Goal: Transaction & Acquisition: Purchase product/service

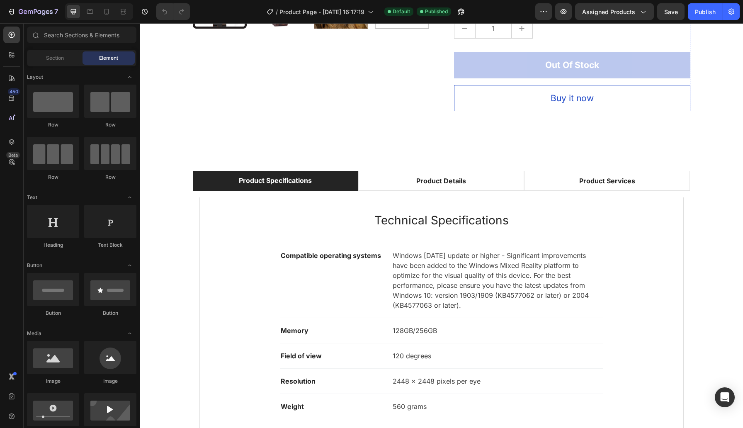
scroll to position [318, 0]
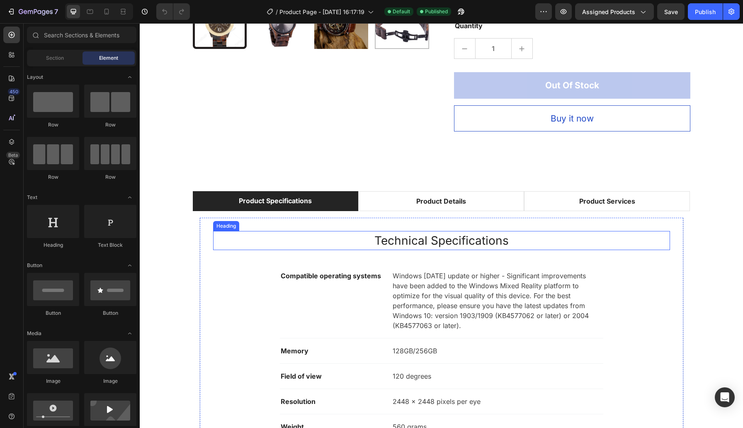
click at [402, 246] on p "Technical Specifications" at bounding box center [441, 240] width 455 height 17
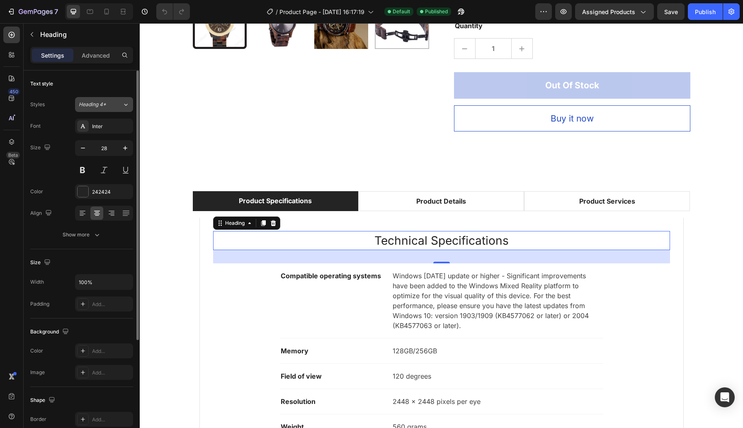
click at [124, 103] on icon at bounding box center [125, 104] width 7 height 8
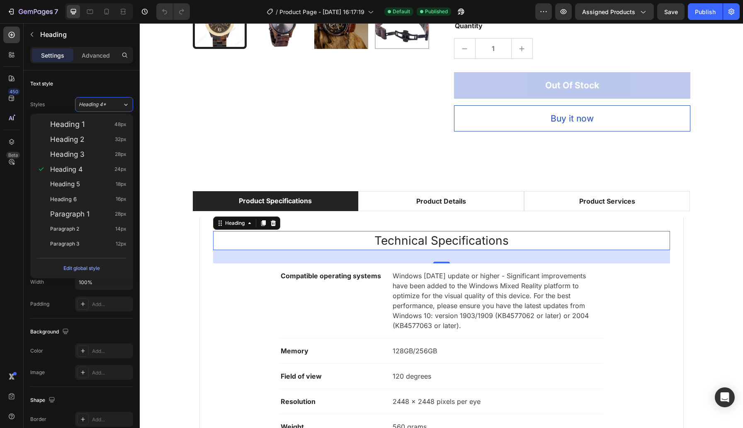
click at [20, 199] on div "450 Beta" at bounding box center [12, 225] width 24 height 405
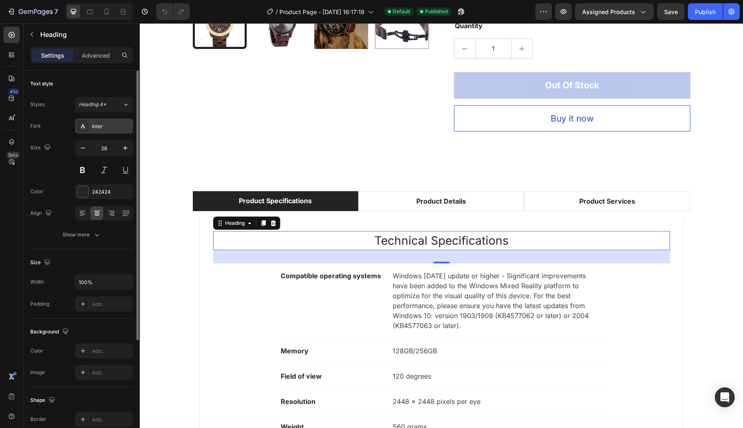
click at [109, 124] on div "Inter" at bounding box center [111, 126] width 39 height 7
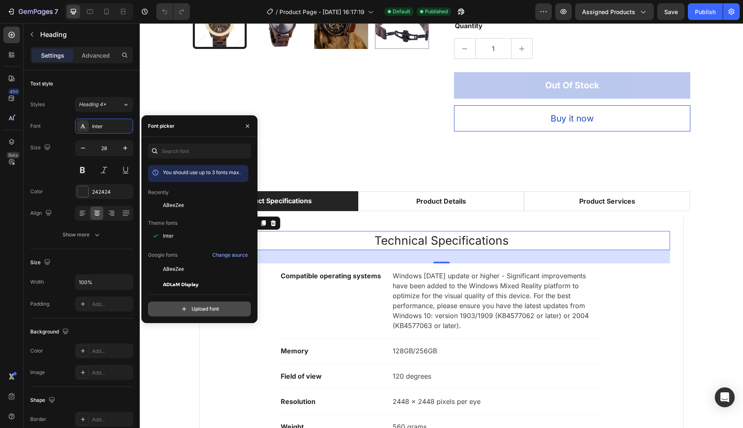
click at [198, 309] on input "file" at bounding box center [217, 309] width 207 height 14
type input "C:\fakepath\Roboto-Italic-VariableFont_wdth,wght.ttf"
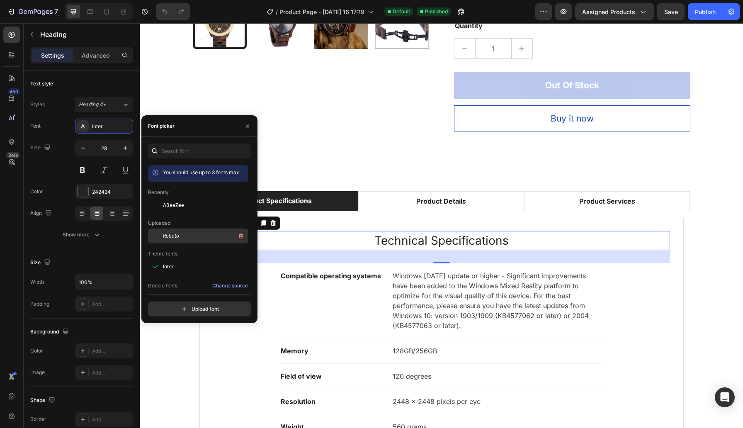
click at [178, 237] on div "Roboto" at bounding box center [205, 236] width 84 height 10
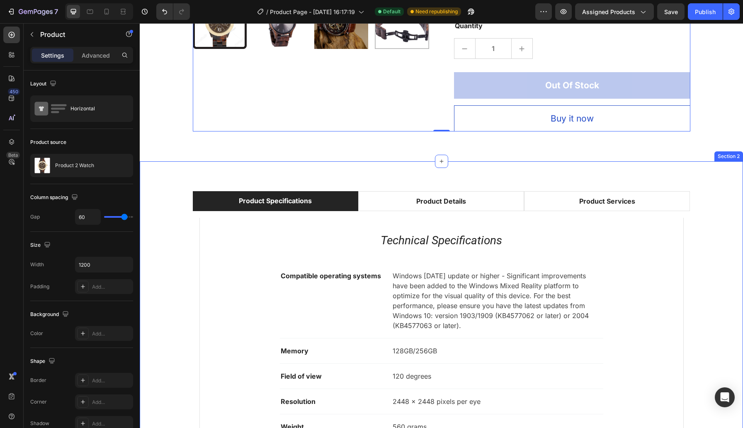
click at [181, 278] on div "Product Specifications Product Details Product Services Technical Specification…" at bounding box center [441, 350] width 591 height 319
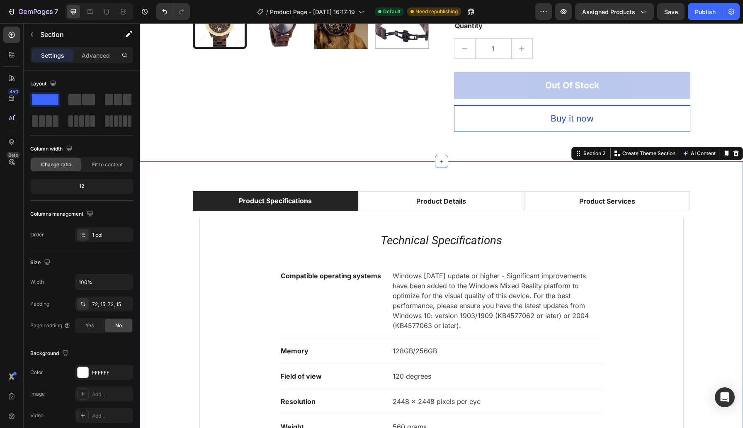
scroll to position [295, 0]
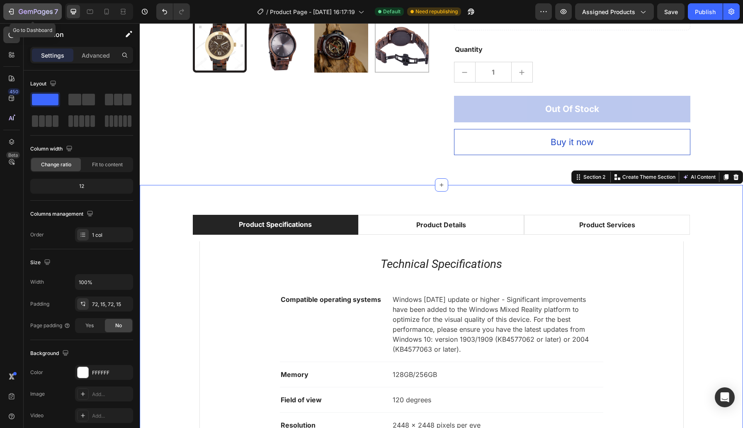
click at [46, 12] on icon "button" at bounding box center [48, 12] width 4 height 4
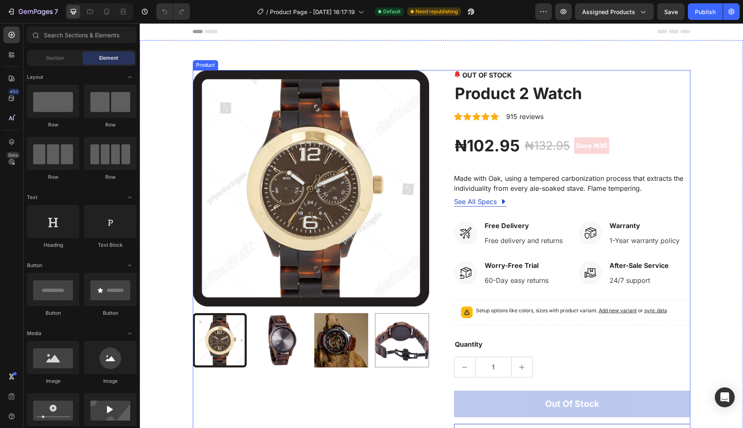
click at [439, 218] on div "Product Images OUT OF STOCK (P) Stock Counter Product 2 Watch (P) Title Icon Ic…" at bounding box center [441, 260] width 497 height 380
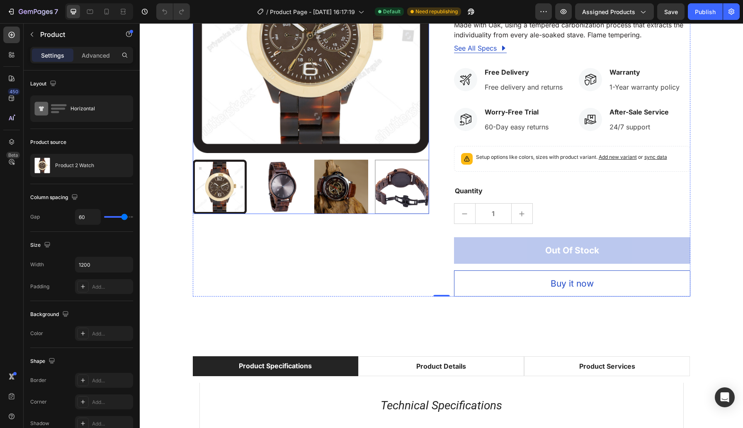
scroll to position [126, 0]
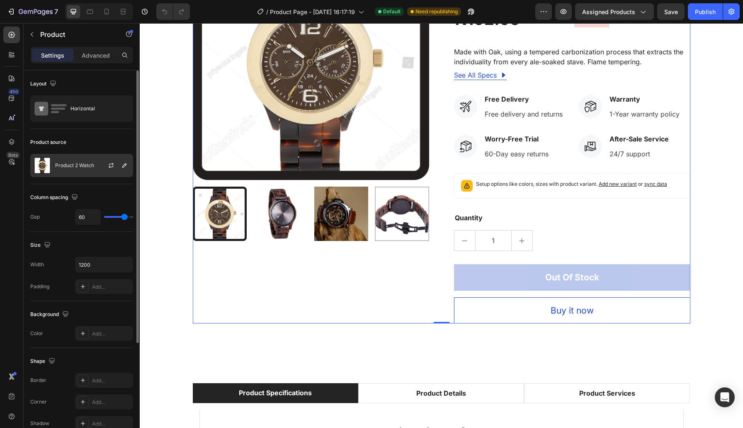
click at [87, 163] on p "Product 2 Watch" at bounding box center [74, 165] width 39 height 6
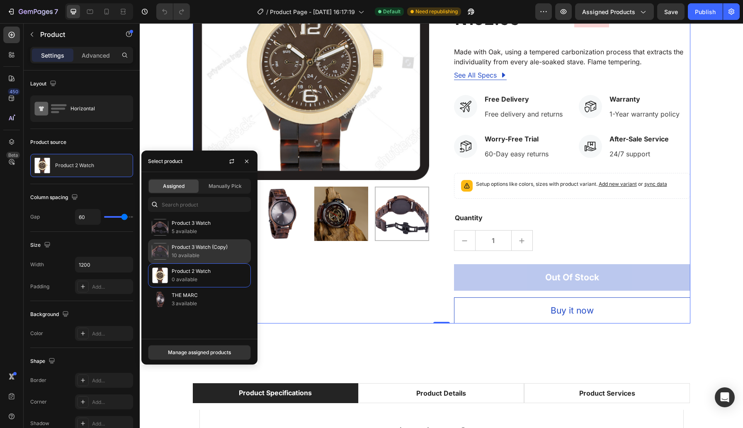
click at [185, 252] on p "10 available" at bounding box center [209, 255] width 75 height 8
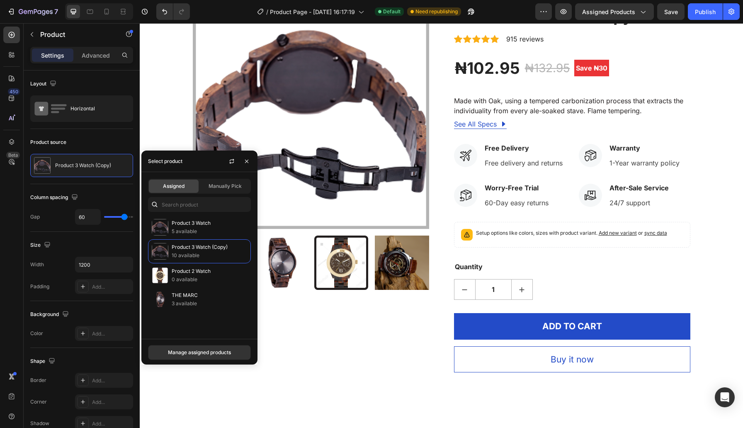
scroll to position [15, 0]
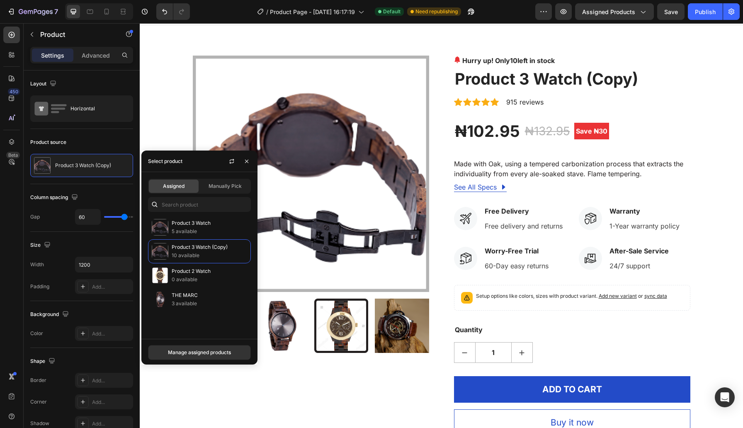
click at [436, 150] on div "Product Images Hurry up! Only 10 left in stock (P) Stock Counter Product 3 Watc…" at bounding box center [441, 246] width 497 height 380
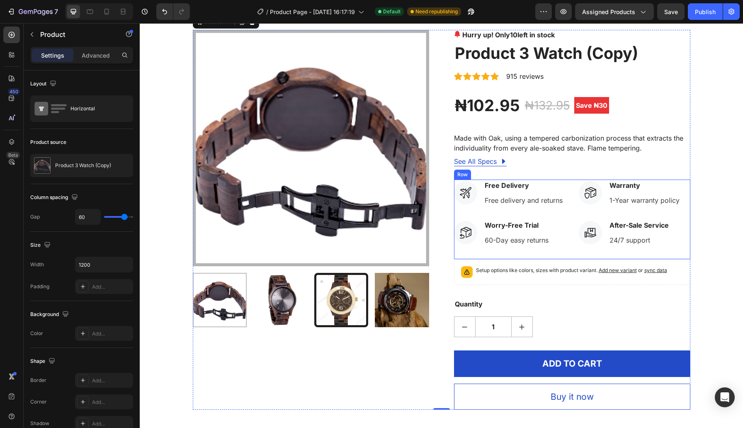
scroll to position [88, 0]
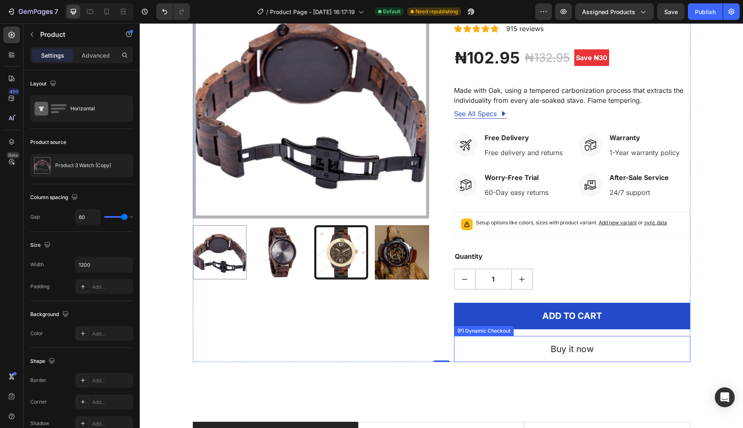
click at [536, 346] on button "Buy it now" at bounding box center [572, 349] width 236 height 27
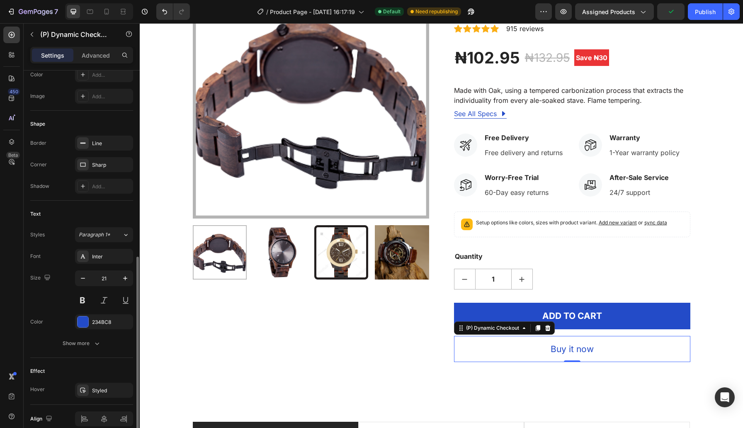
scroll to position [247, 0]
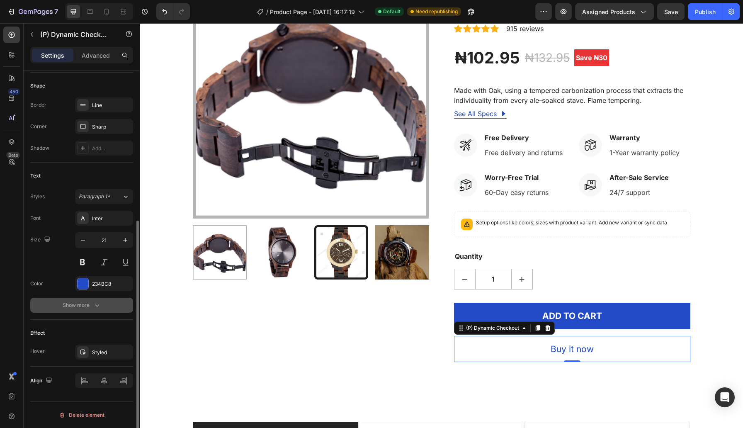
click at [90, 307] on div "Show more" at bounding box center [82, 305] width 39 height 8
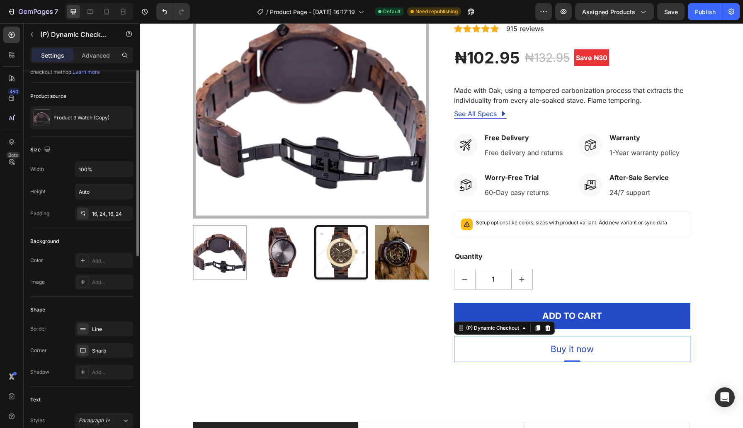
scroll to position [29, 0]
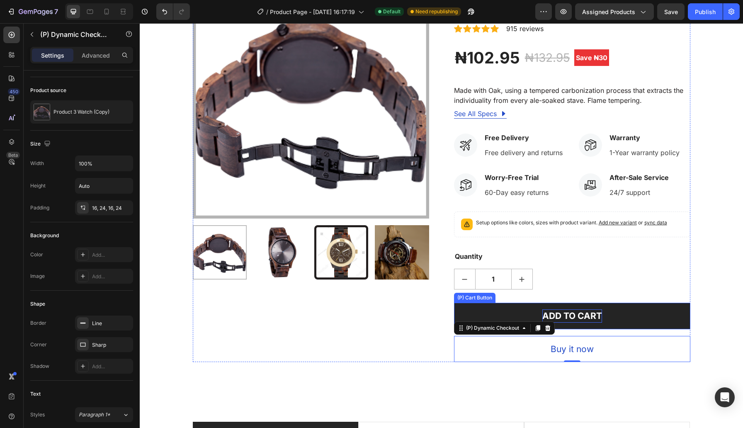
click at [571, 313] on div "ADD TO CART" at bounding box center [572, 315] width 60 height 13
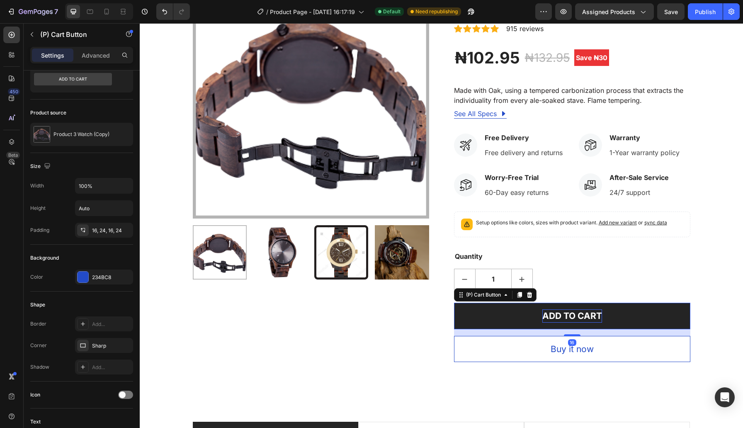
scroll to position [0, 0]
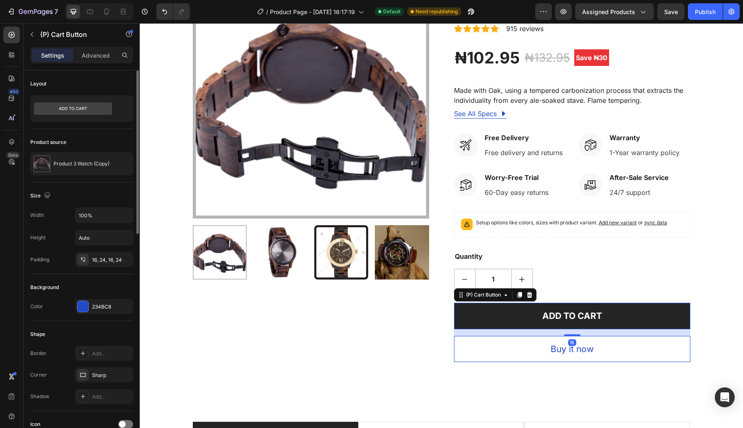
click at [508, 323] on button "ADD TO CART" at bounding box center [572, 316] width 236 height 27
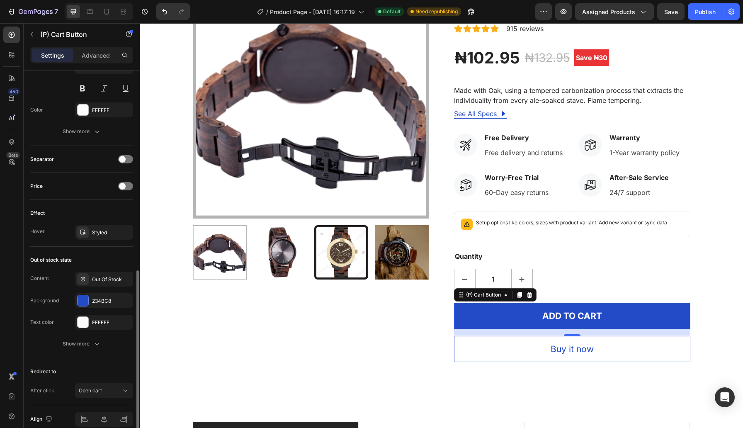
scroll to position [473, 0]
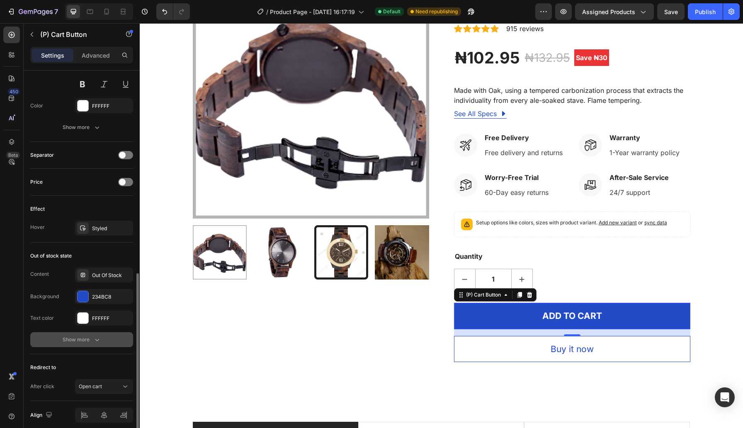
click at [97, 342] on icon "button" at bounding box center [97, 339] width 8 height 8
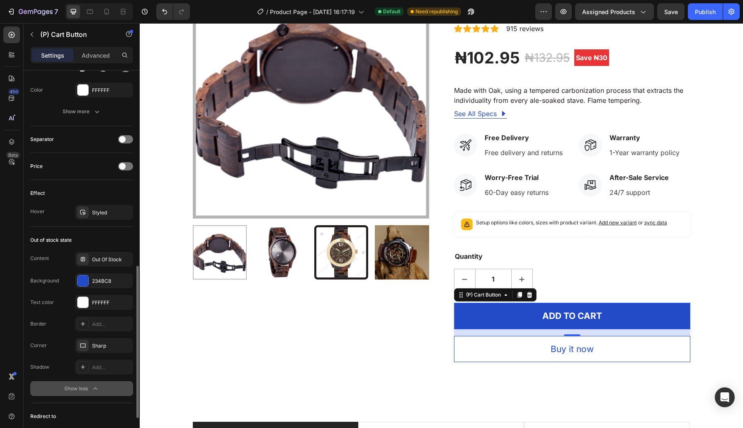
scroll to position [572, 0]
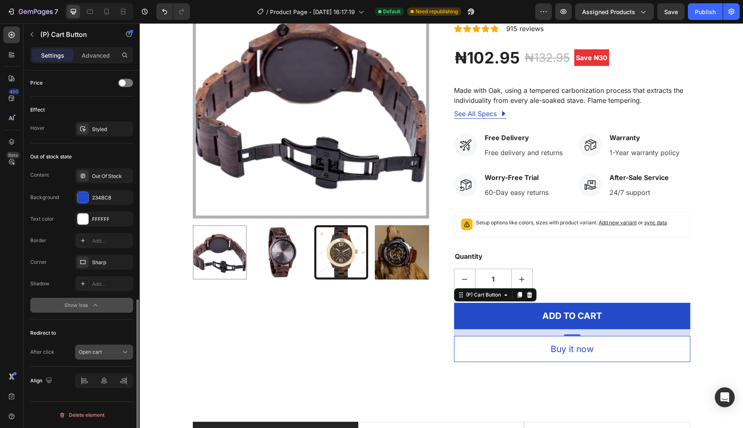
click at [106, 355] on div "Open cart" at bounding box center [100, 351] width 42 height 7
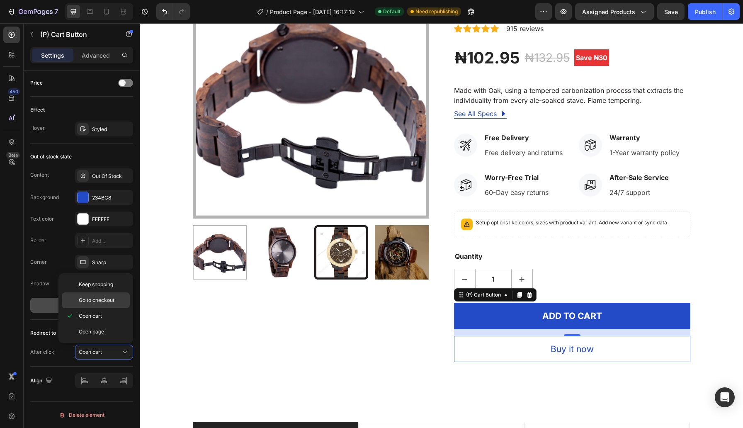
click at [100, 302] on span "Go to checkout" at bounding box center [97, 299] width 36 height 7
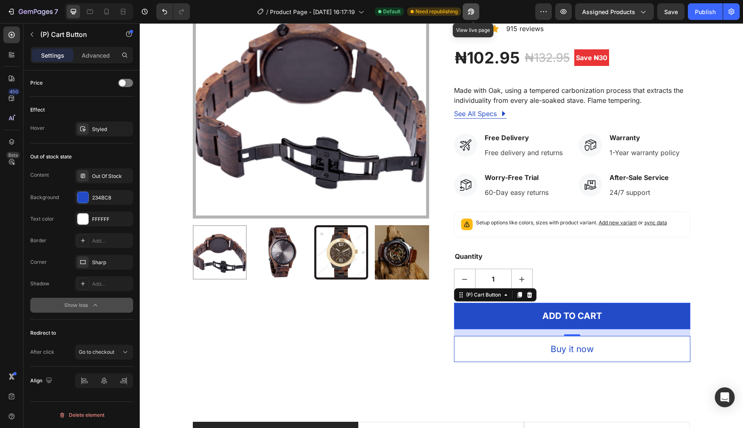
click at [467, 8] on button "button" at bounding box center [471, 11] width 17 height 17
click at [27, 31] on button "button" at bounding box center [31, 34] width 13 height 13
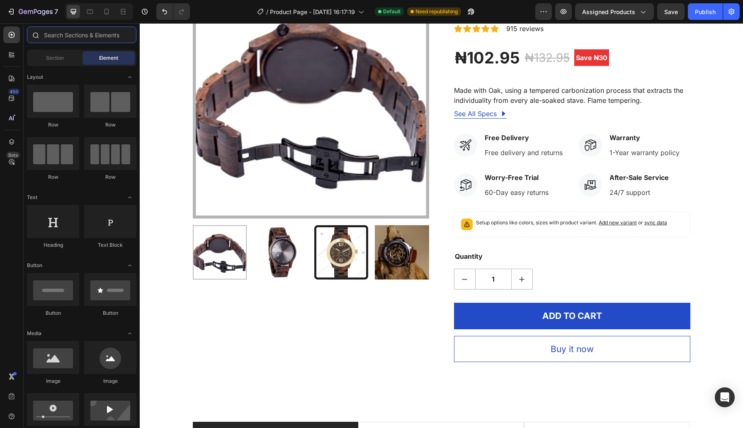
click at [61, 36] on input "text" at bounding box center [81, 35] width 109 height 17
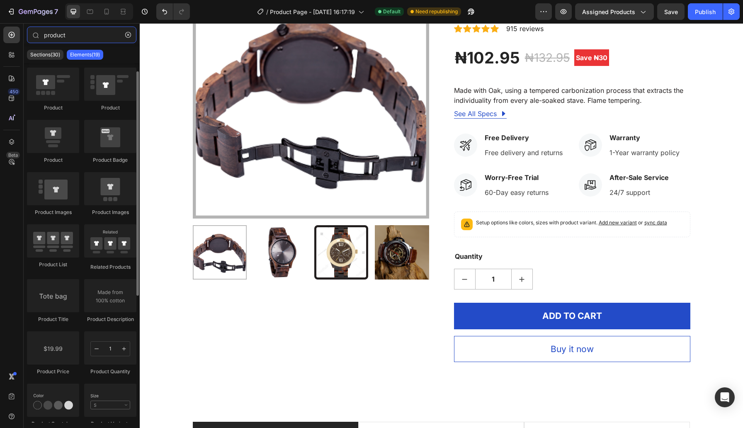
scroll to position [0, 0]
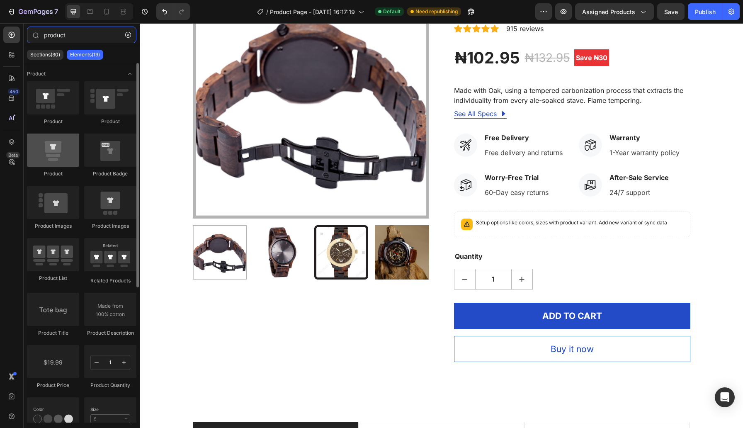
type input "product"
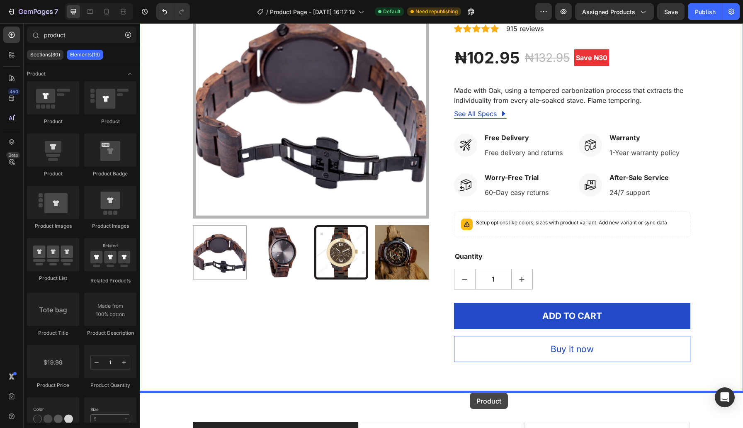
drag, startPoint x: 196, startPoint y: 184, endPoint x: 470, endPoint y: 393, distance: 344.3
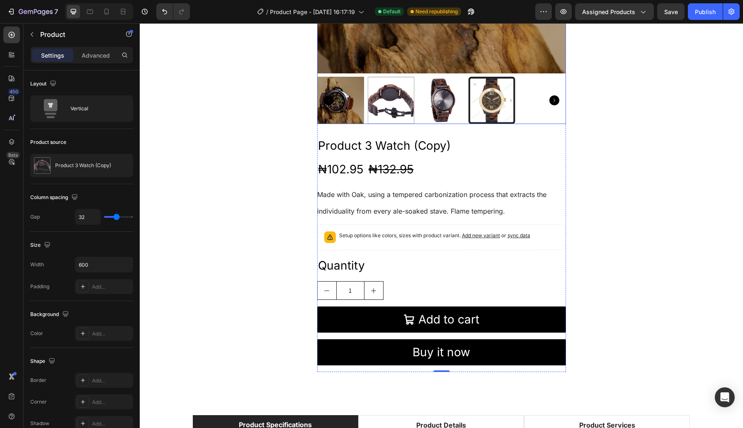
scroll to position [692, 0]
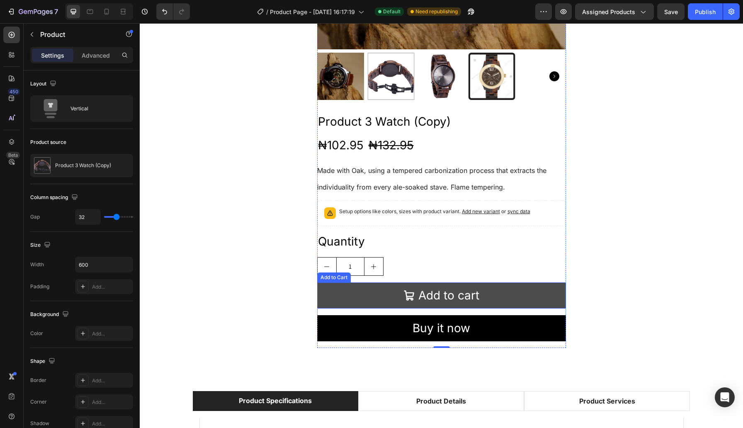
click at [499, 297] on button "Add to cart" at bounding box center [441, 295] width 249 height 26
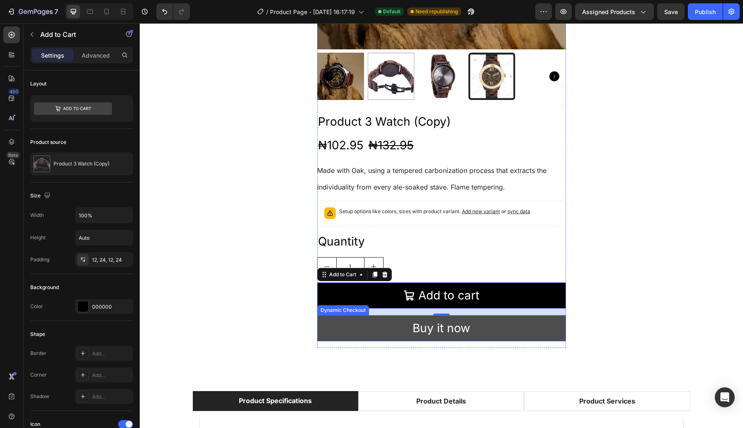
click at [496, 326] on button "Buy it now" at bounding box center [441, 328] width 249 height 26
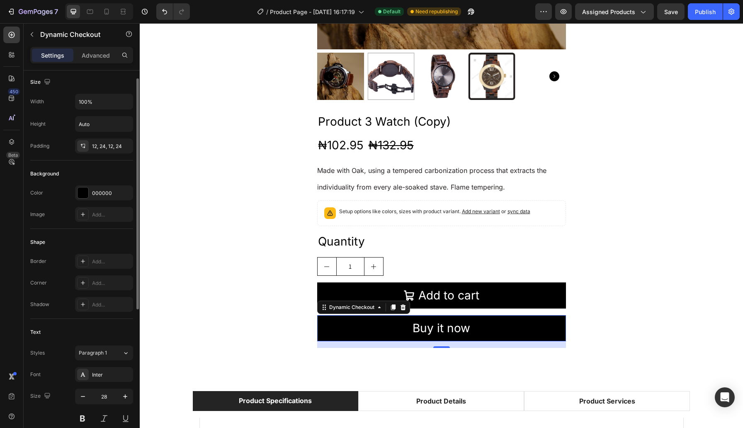
scroll to position [119, 0]
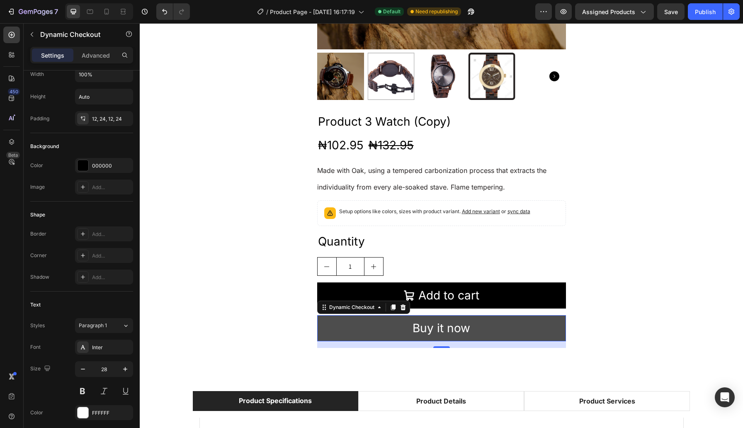
click at [382, 334] on button "Buy it now" at bounding box center [441, 328] width 249 height 26
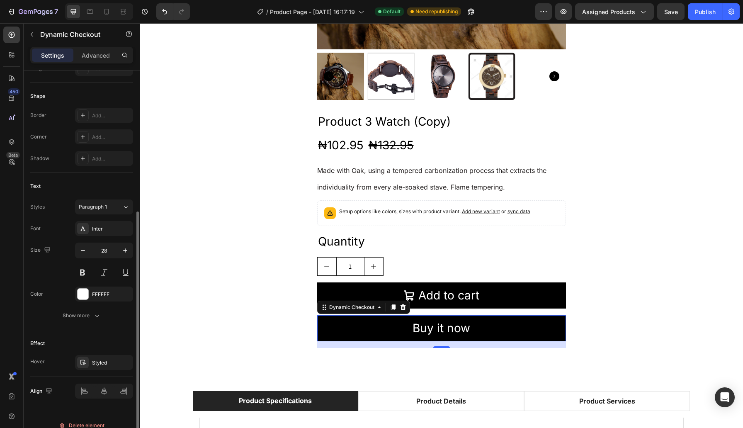
scroll to position [235, 0]
click at [85, 315] on div "Show more" at bounding box center [82, 317] width 39 height 8
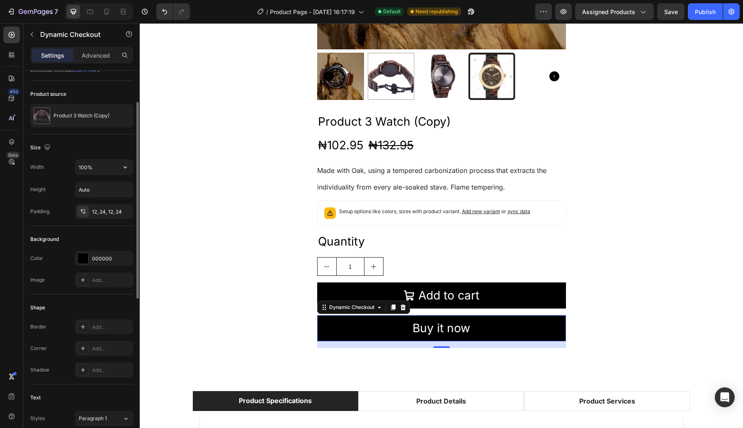
scroll to position [0, 0]
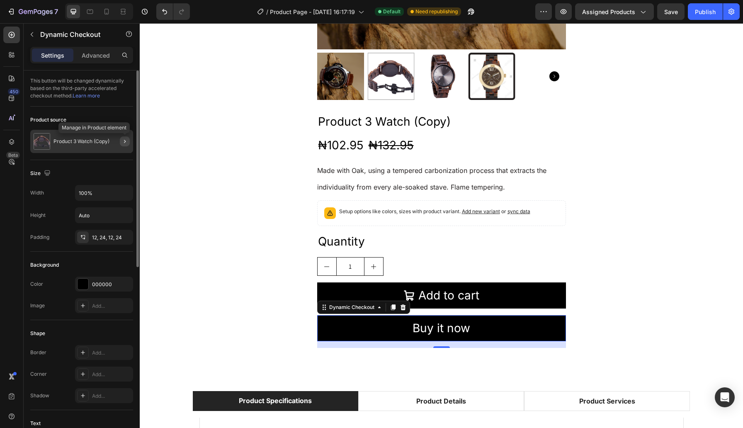
click at [121, 139] on button "button" at bounding box center [125, 141] width 10 height 10
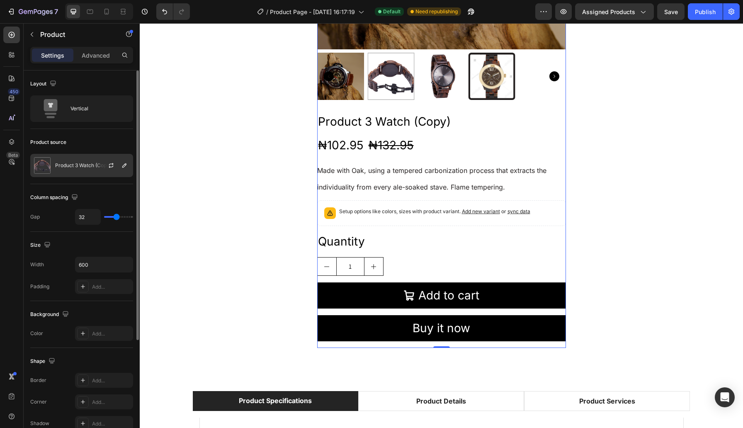
click at [120, 171] on div at bounding box center [114, 165] width 36 height 22
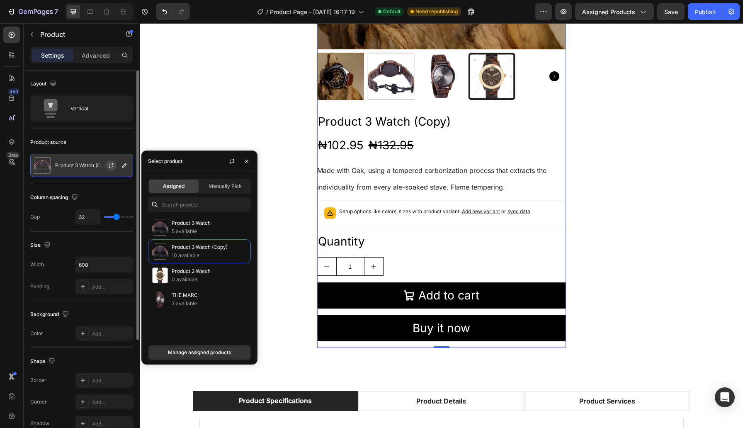
click at [111, 166] on icon "button" at bounding box center [111, 165] width 7 height 7
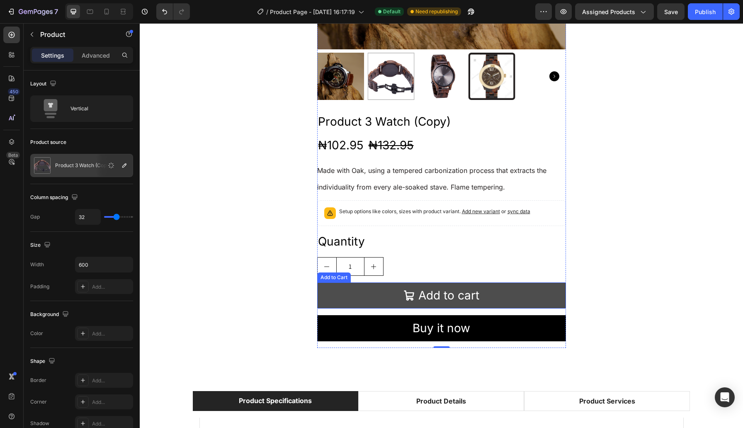
click at [372, 304] on button "Add to cart" at bounding box center [441, 295] width 249 height 26
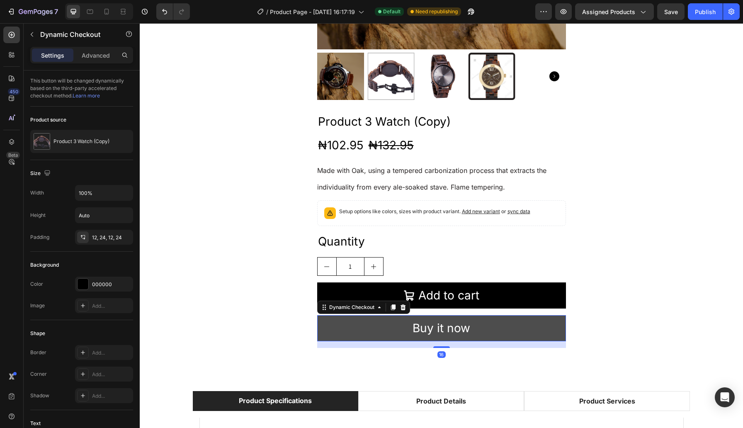
click at [374, 323] on button "Buy it now" at bounding box center [441, 328] width 249 height 26
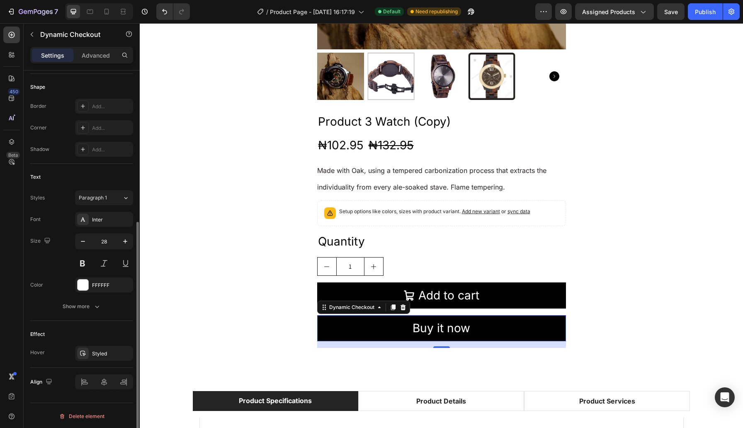
scroll to position [247, 0]
click at [94, 300] on button "Show more" at bounding box center [81, 305] width 103 height 15
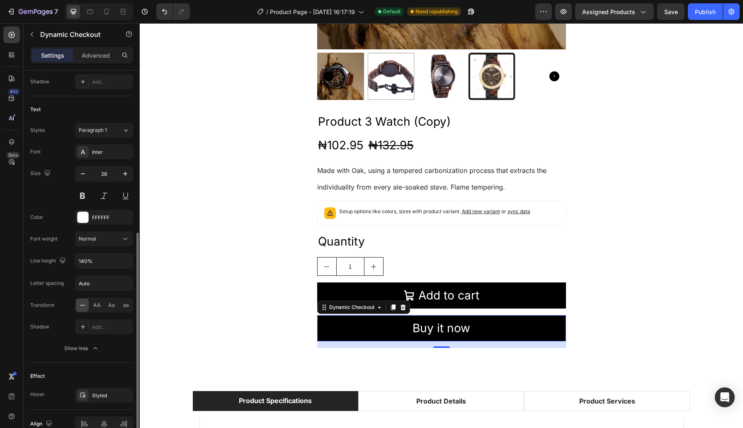
scroll to position [357, 0]
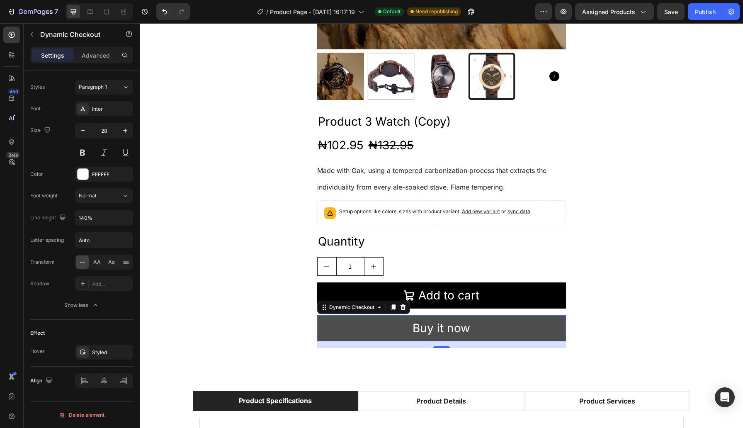
click at [384, 330] on button "Buy it now" at bounding box center [441, 328] width 249 height 26
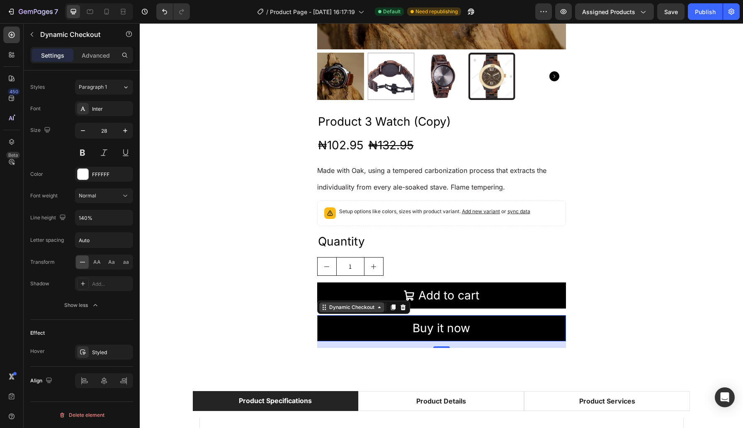
click at [367, 303] on div "Dynamic Checkout" at bounding box center [351, 307] width 65 height 10
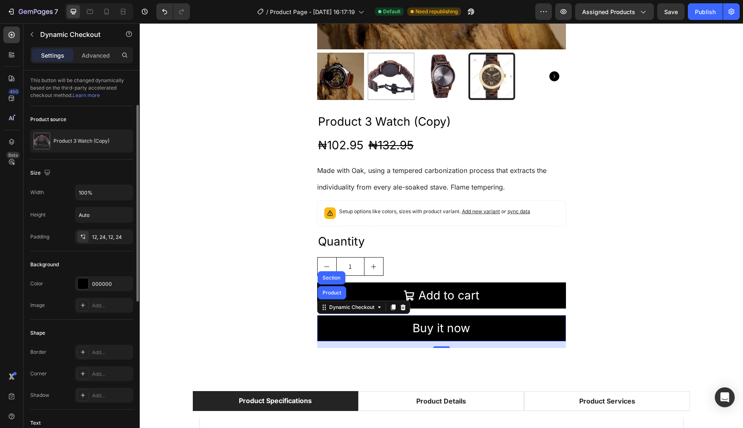
scroll to position [0, 0]
click at [124, 141] on icon "button" at bounding box center [125, 141] width 2 height 3
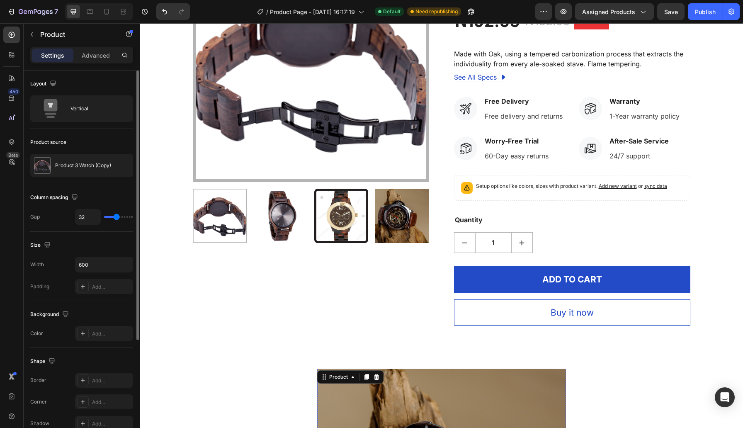
scroll to position [124, 0]
